Goal: Transaction & Acquisition: Subscribe to service/newsletter

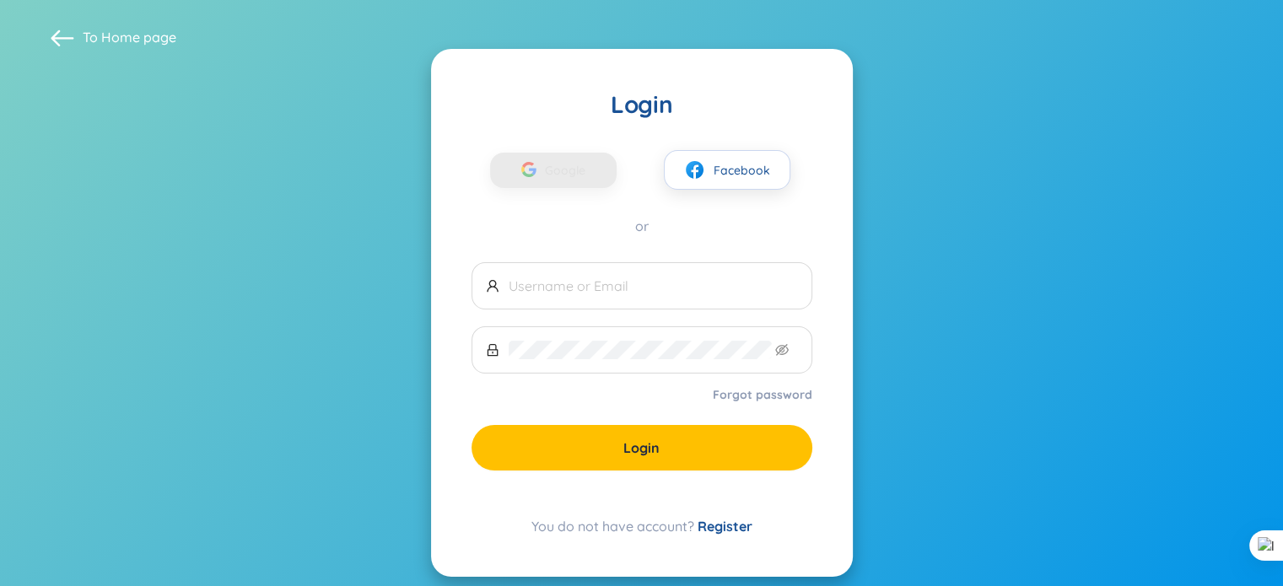
click at [712, 529] on link "Register" at bounding box center [725, 526] width 55 height 17
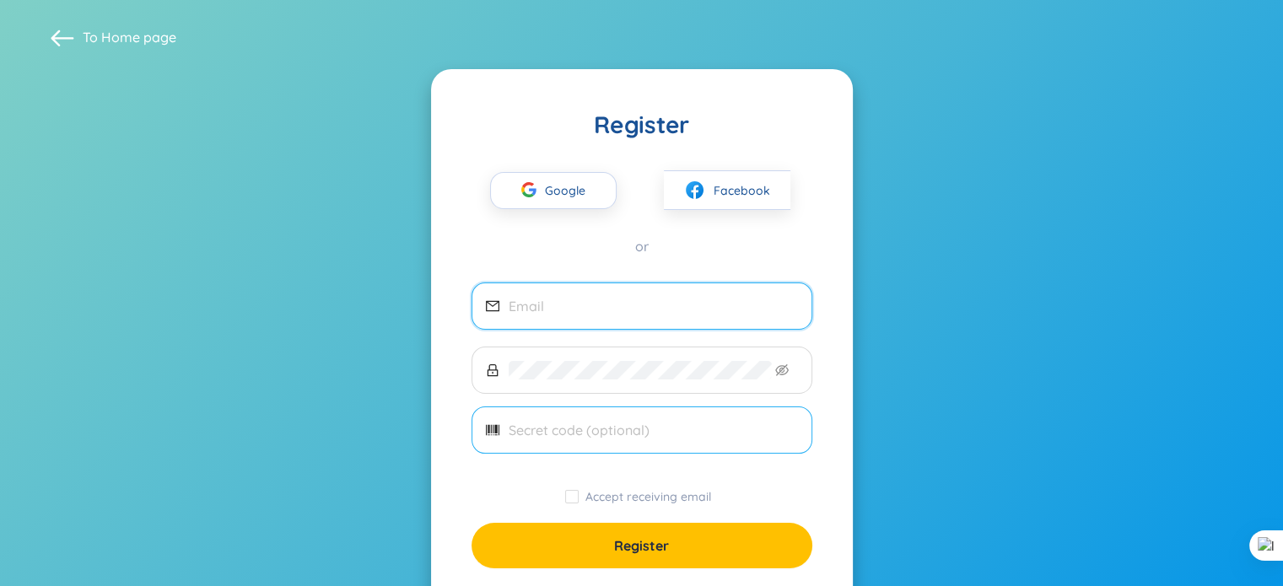
scroll to position [84, 0]
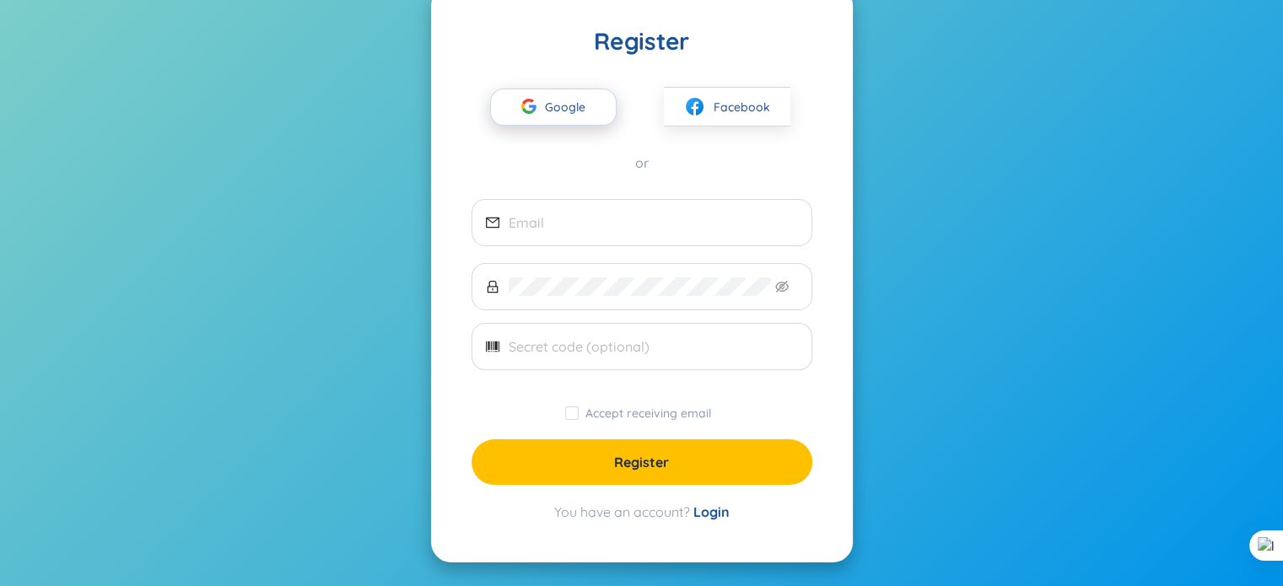
click at [564, 122] on span "Google" at bounding box center [569, 106] width 49 height 35
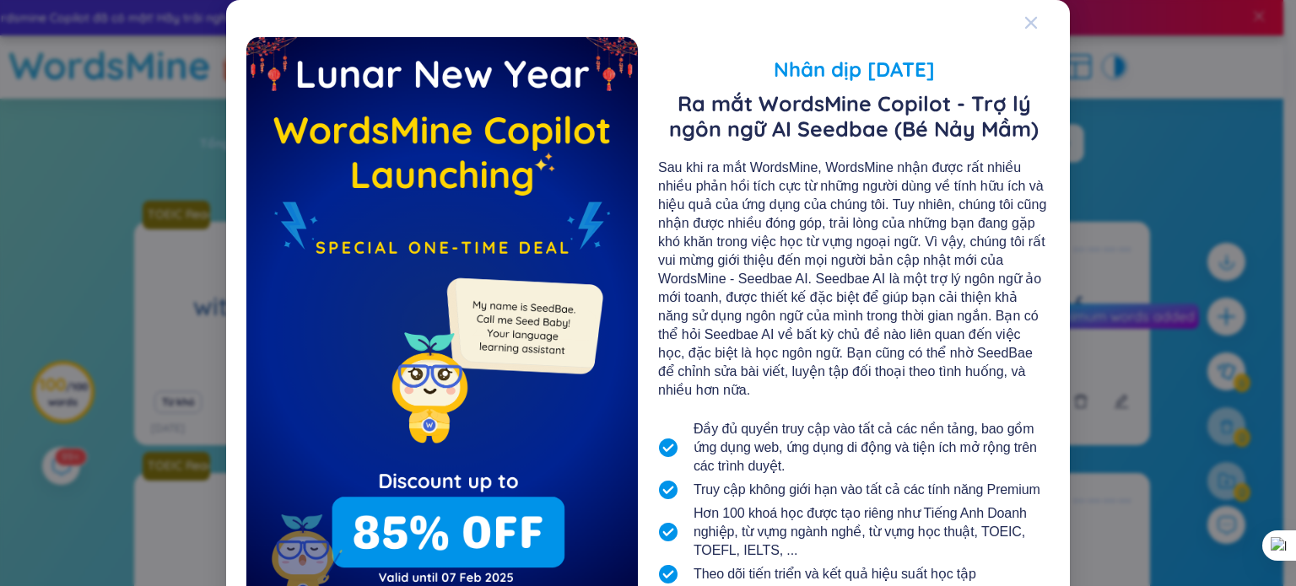
click at [1026, 25] on icon "Close" at bounding box center [1031, 23] width 12 height 12
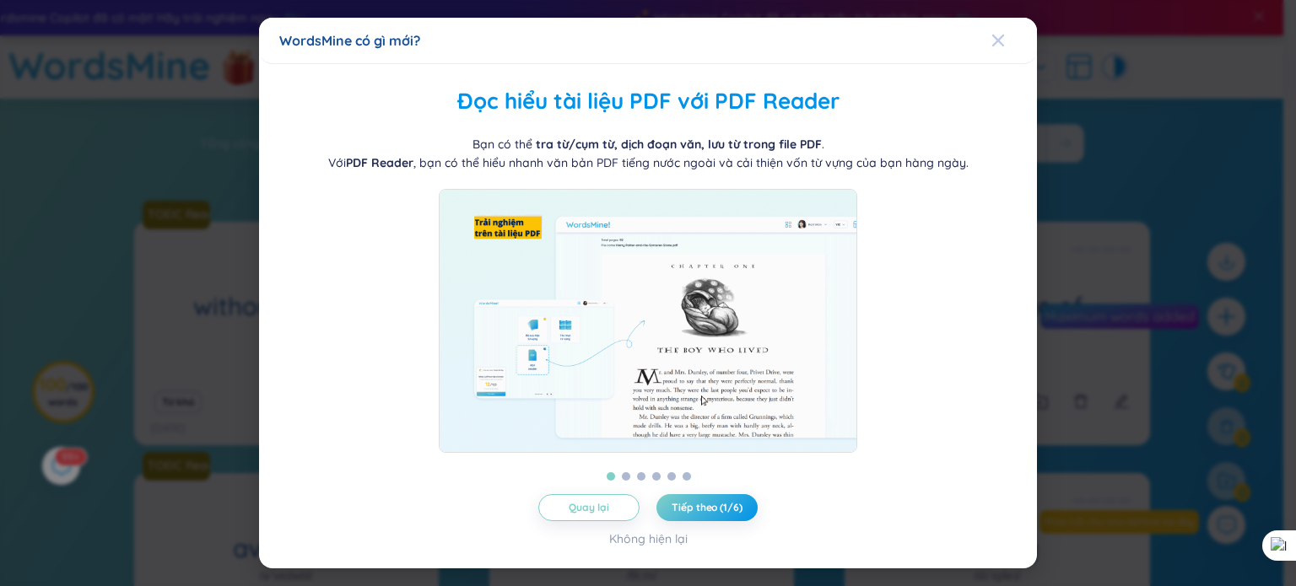
click at [992, 39] on icon "Close" at bounding box center [998, 40] width 12 height 12
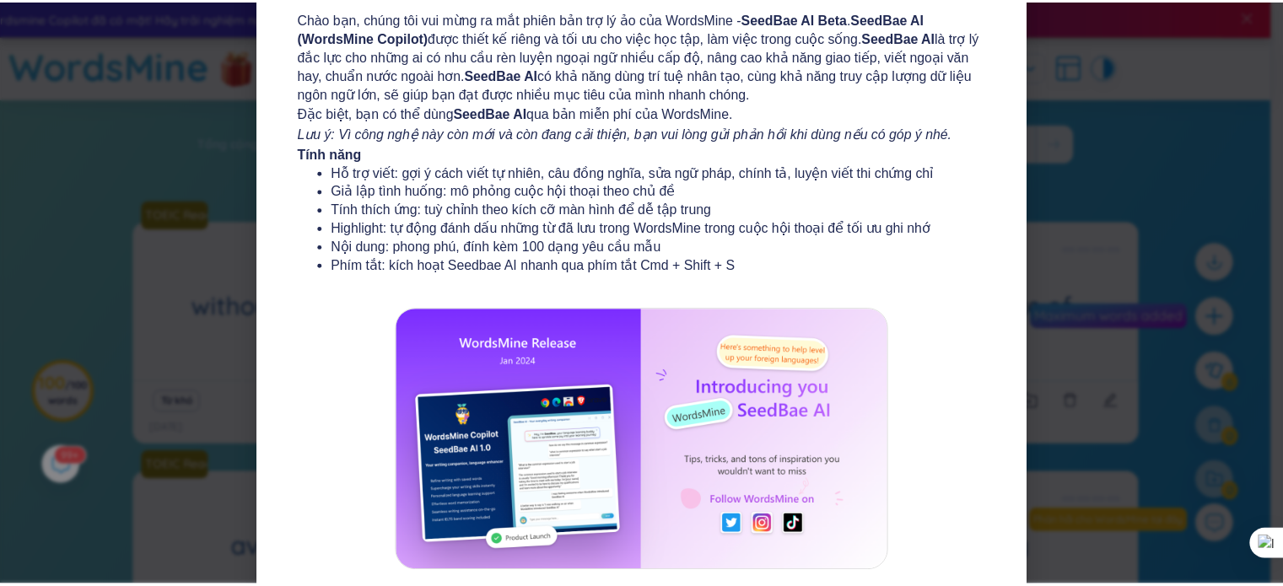
scroll to position [202, 0]
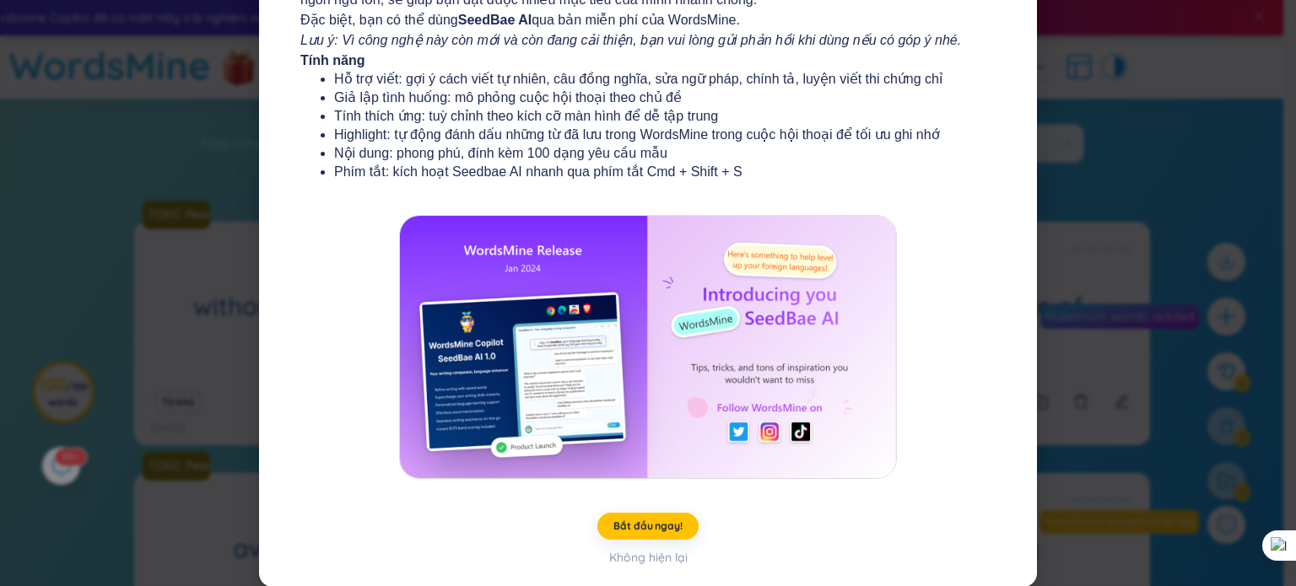
click at [1112, 174] on div "WordsMine có gì mới? Ra mắt WordsMine Copilot (SeedBae AI) Chào bạn, chúng tôi …" at bounding box center [648, 293] width 1296 height 586
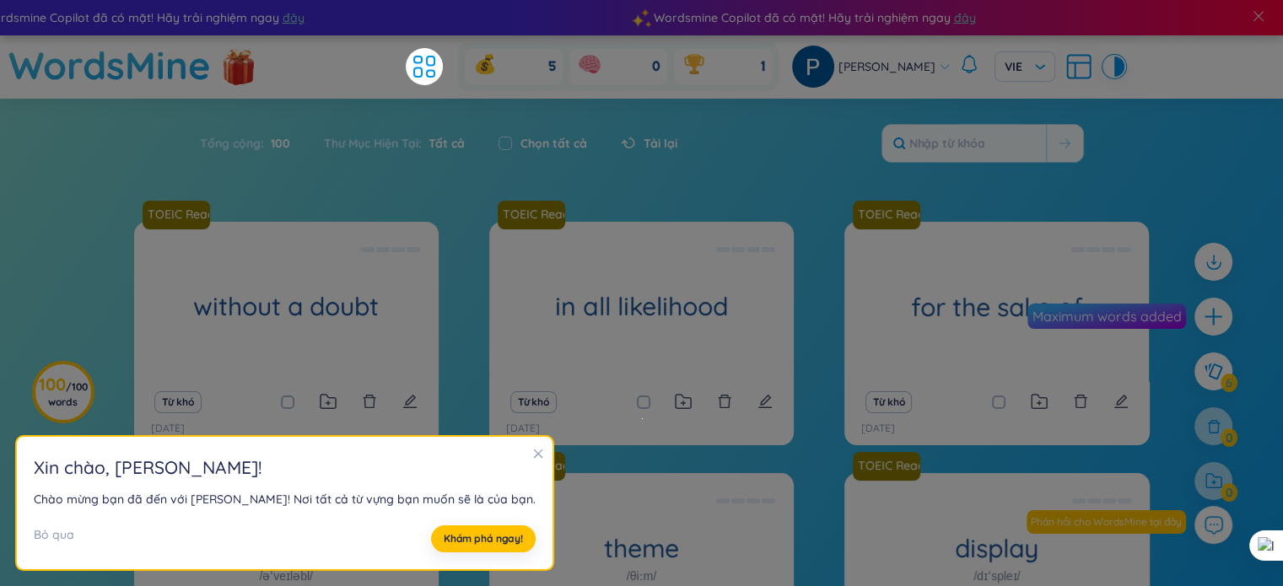
click at [534, 452] on icon "close" at bounding box center [538, 454] width 9 height 9
